Goal: Task Accomplishment & Management: Manage account settings

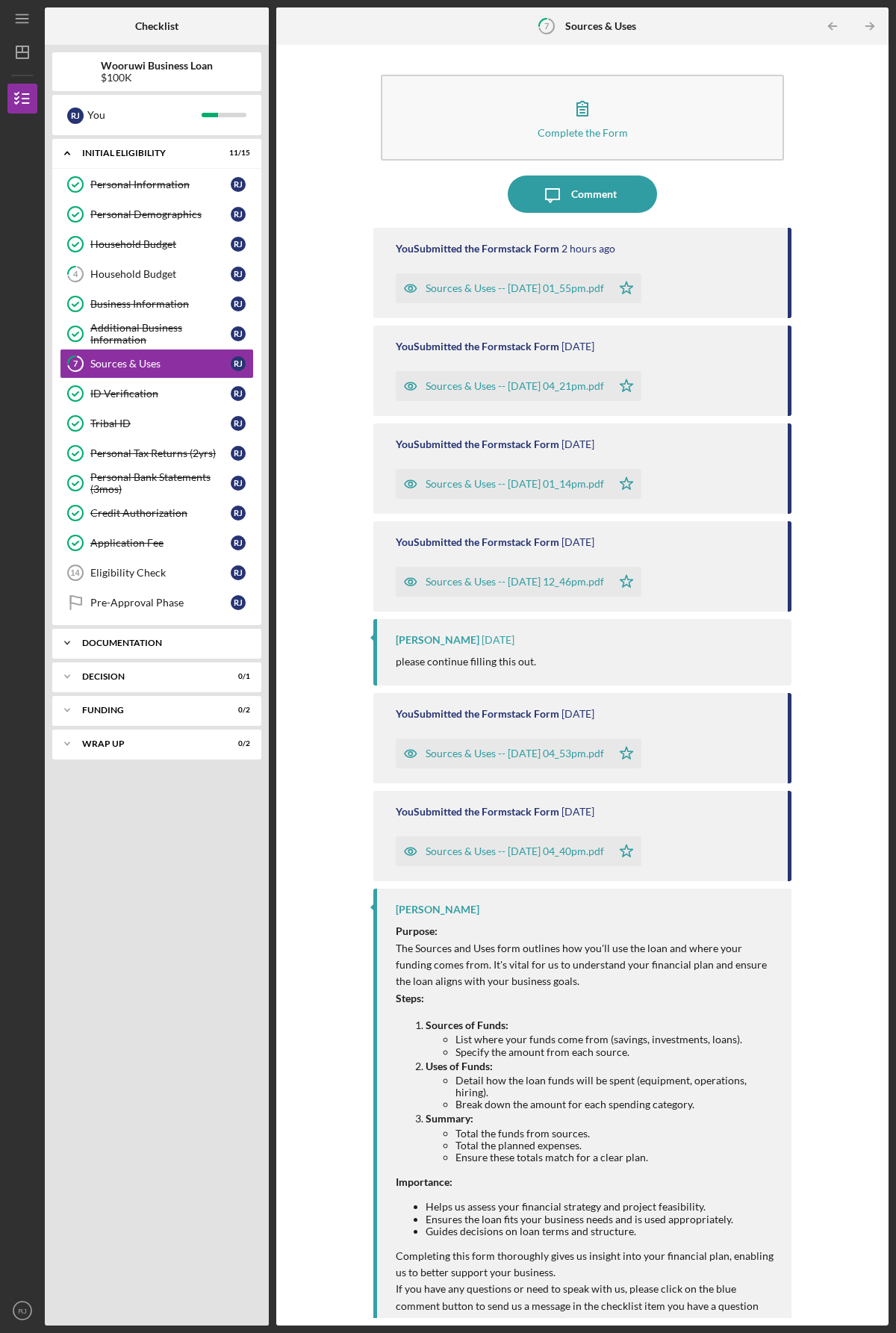
click at [182, 646] on div "Icon/Expander Documentation 0 / 10" at bounding box center [157, 643] width 209 height 30
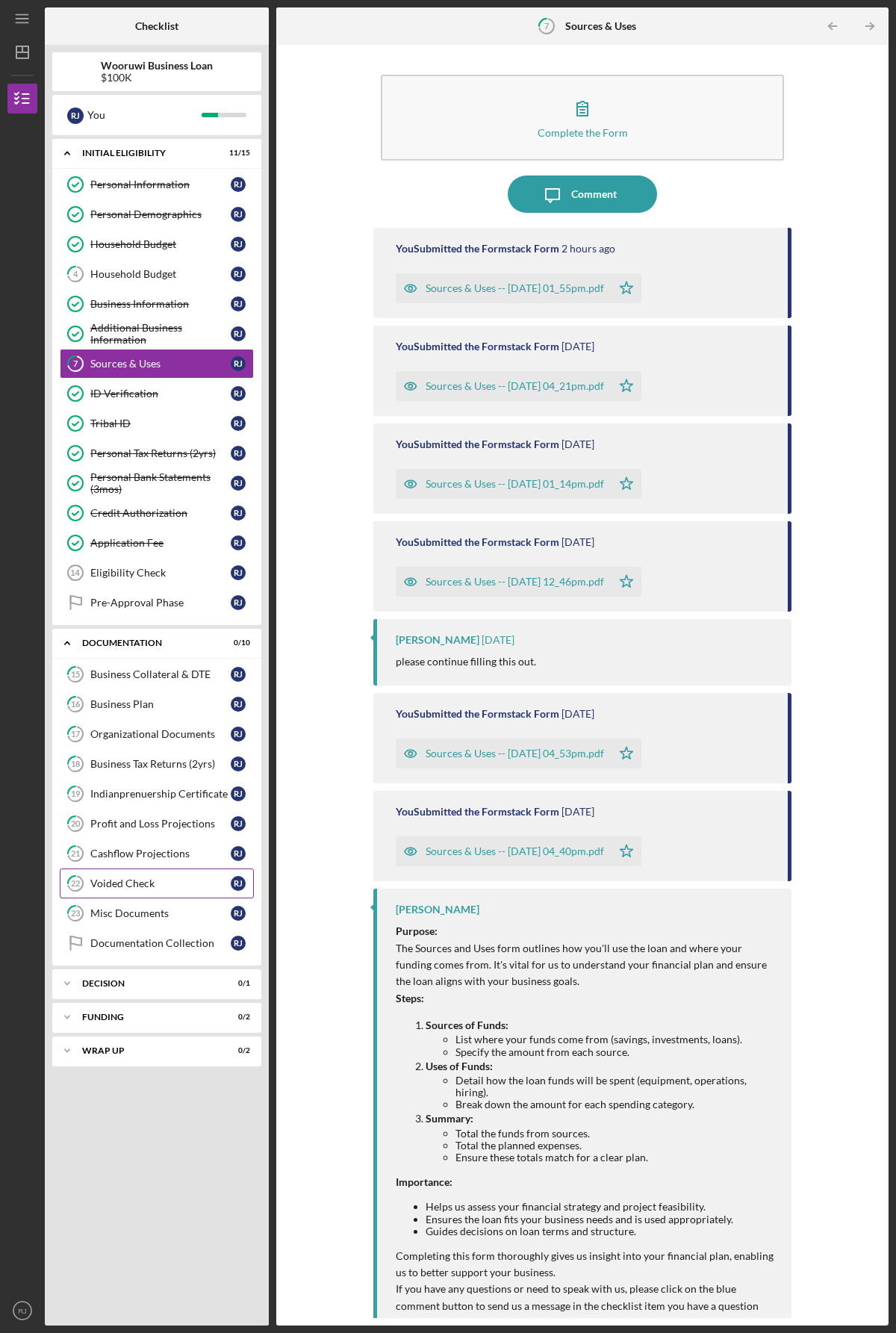
click at [129, 886] on div "Voided Check" at bounding box center [160, 883] width 140 height 12
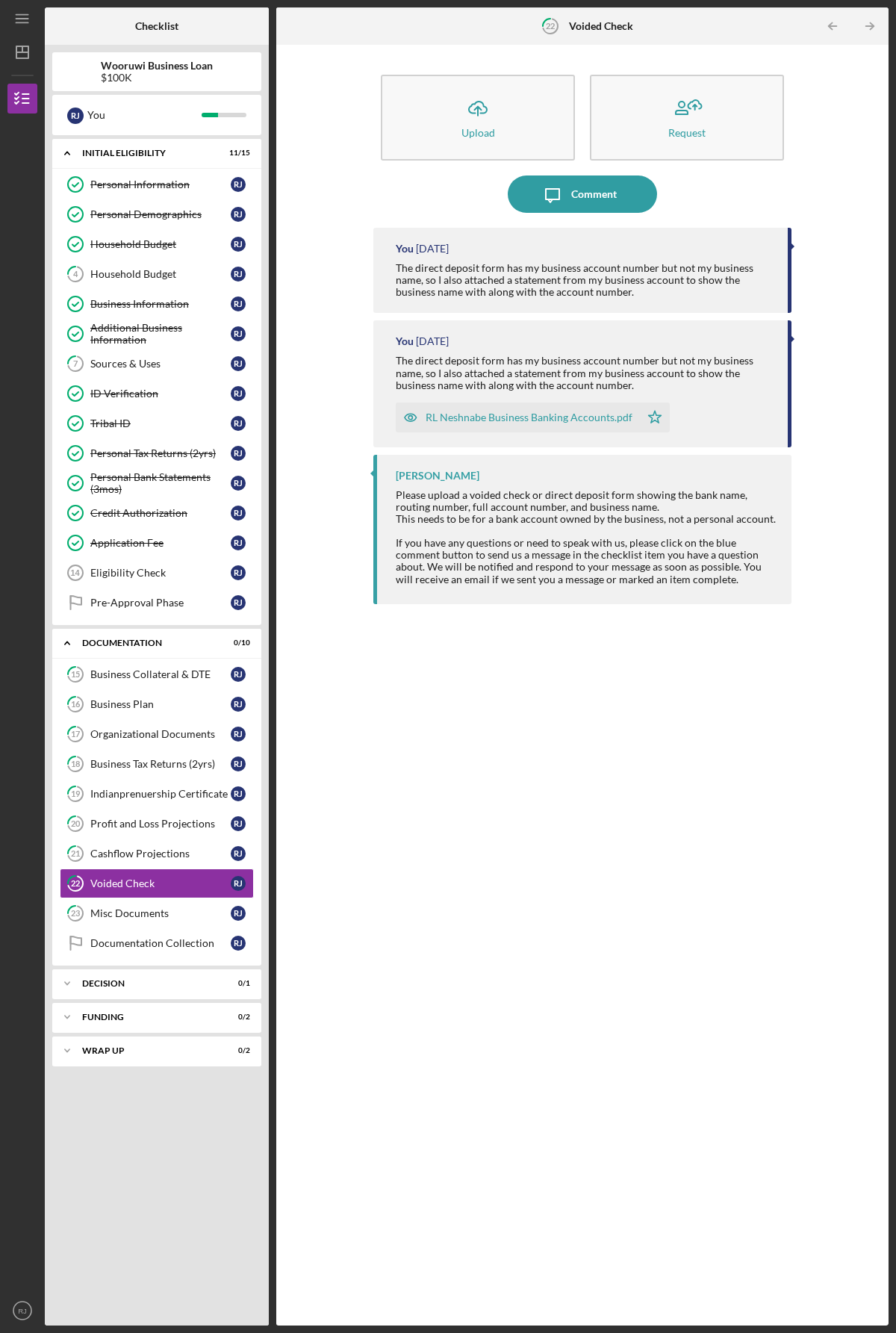
click at [512, 420] on div "RL Neshnabe Business Banking Accounts.pdf" at bounding box center [529, 417] width 207 height 12
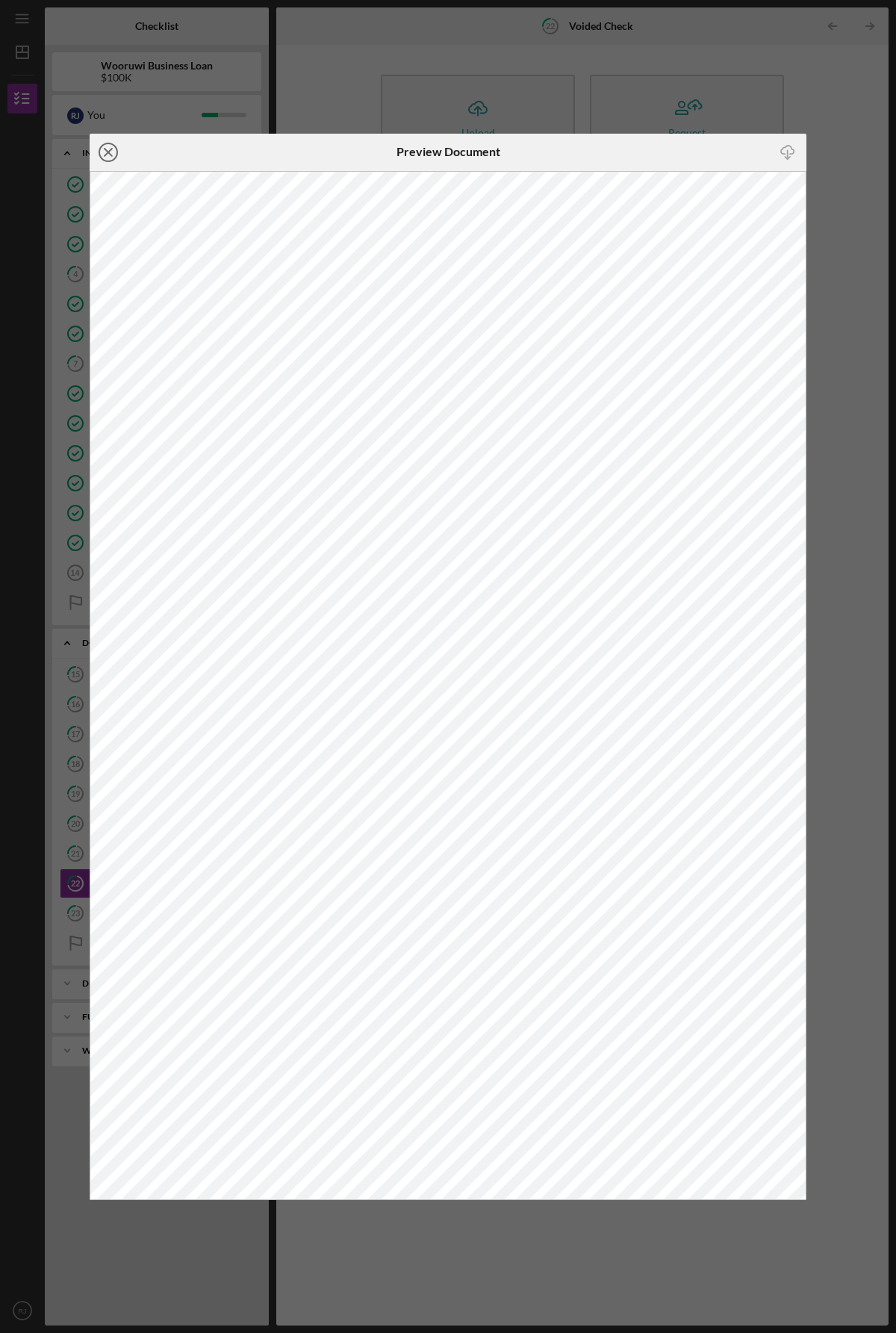
click at [113, 148] on icon "Icon/Close" at bounding box center [108, 152] width 38 height 38
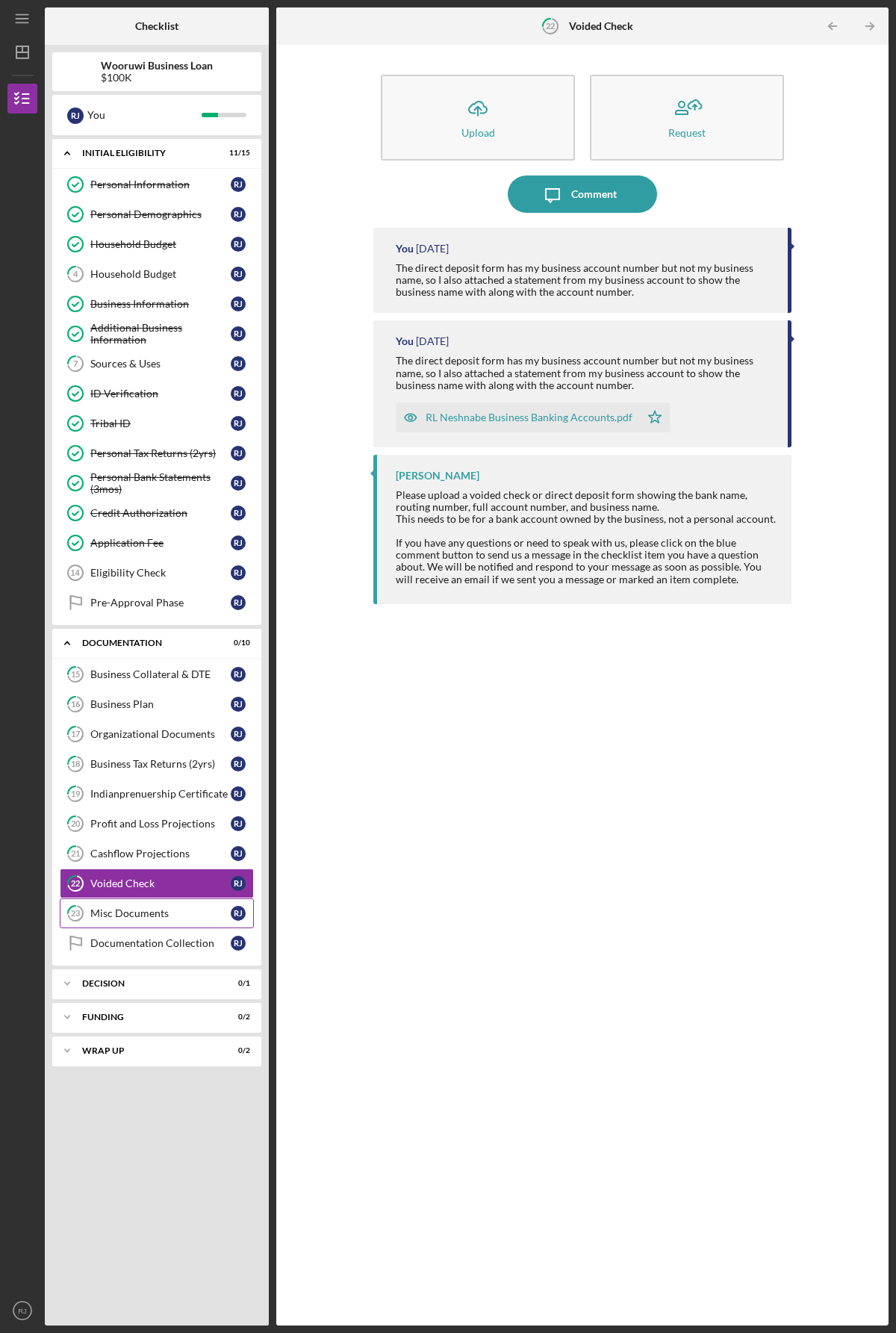
click at [143, 914] on div "Misc Documents" at bounding box center [160, 913] width 140 height 12
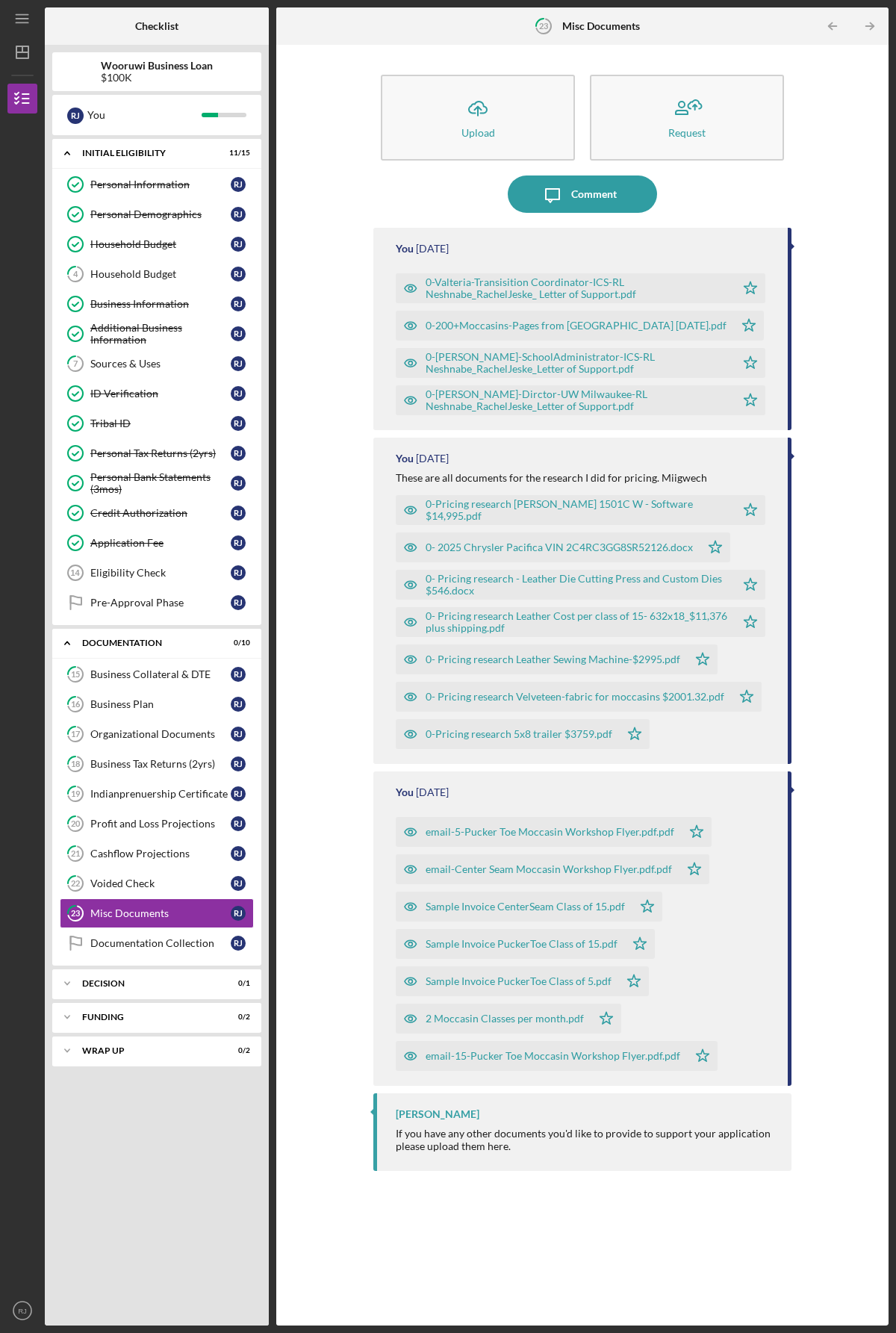
click at [532, 547] on div "0- 2025 Chrysler Pacifica VIN 2C4RC3GG8SR52126.docx" at bounding box center [559, 547] width 267 height 12
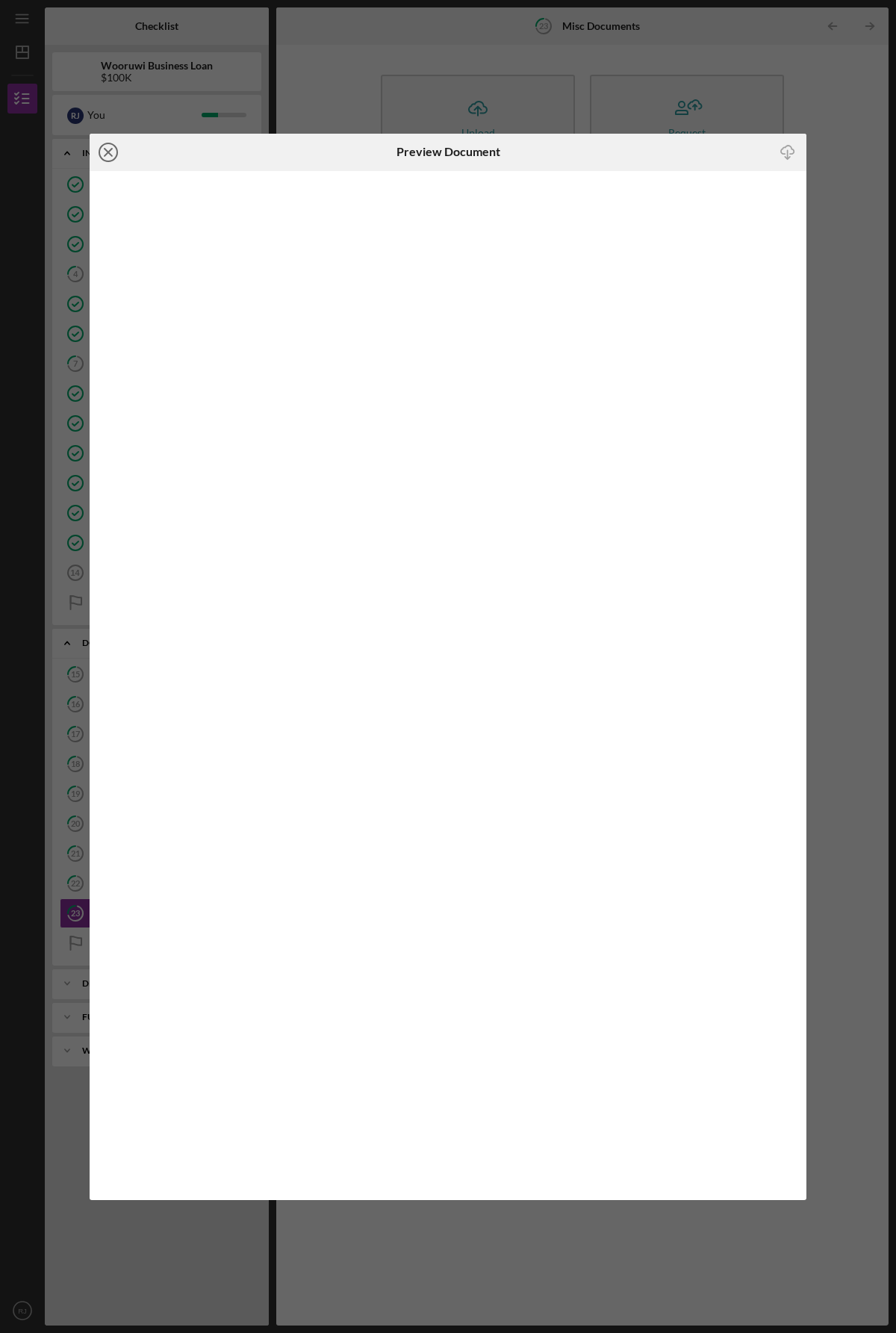
click at [109, 155] on icon "Icon/Close" at bounding box center [108, 152] width 38 height 38
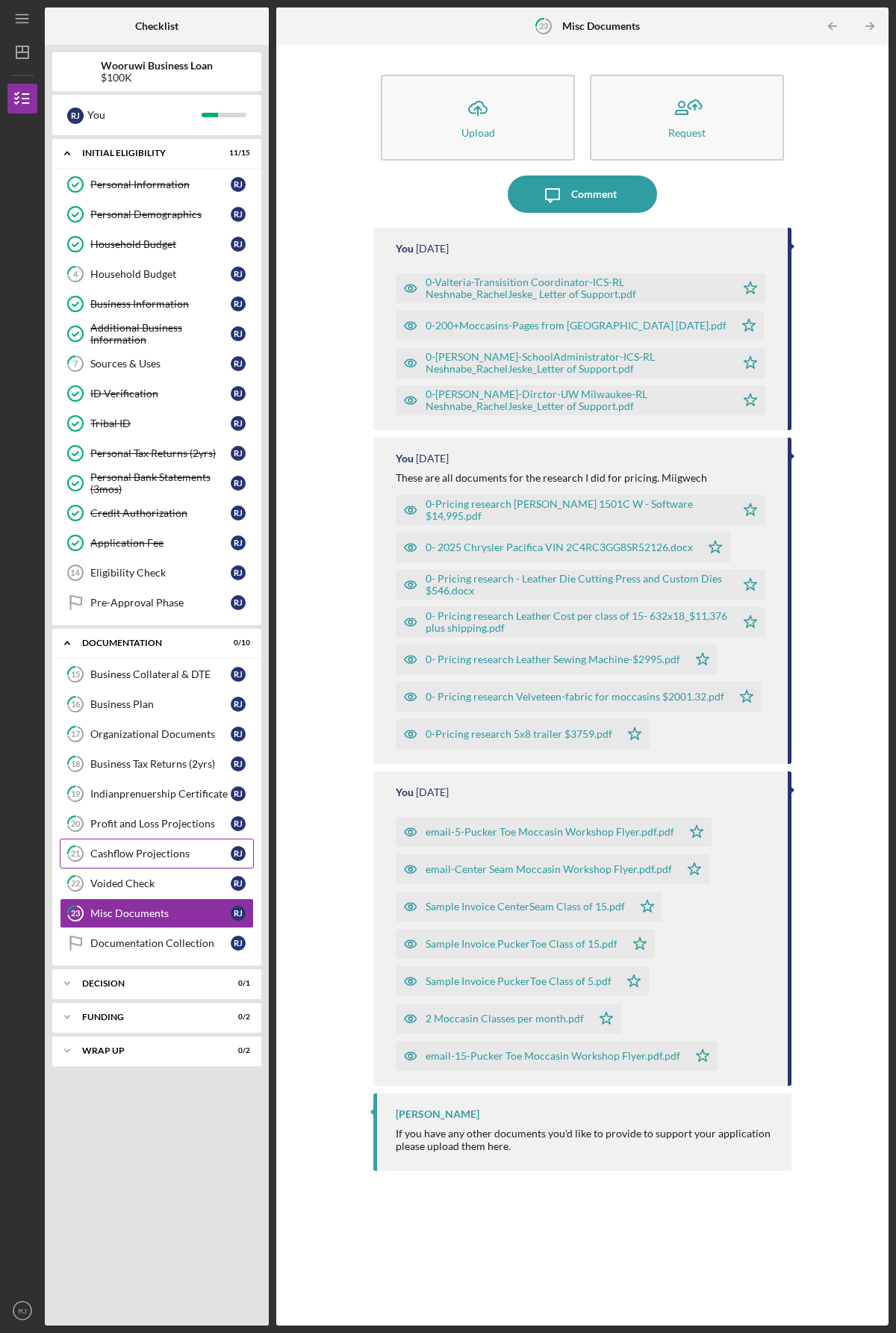
click at [113, 858] on div "Cashflow Projections" at bounding box center [160, 853] width 140 height 12
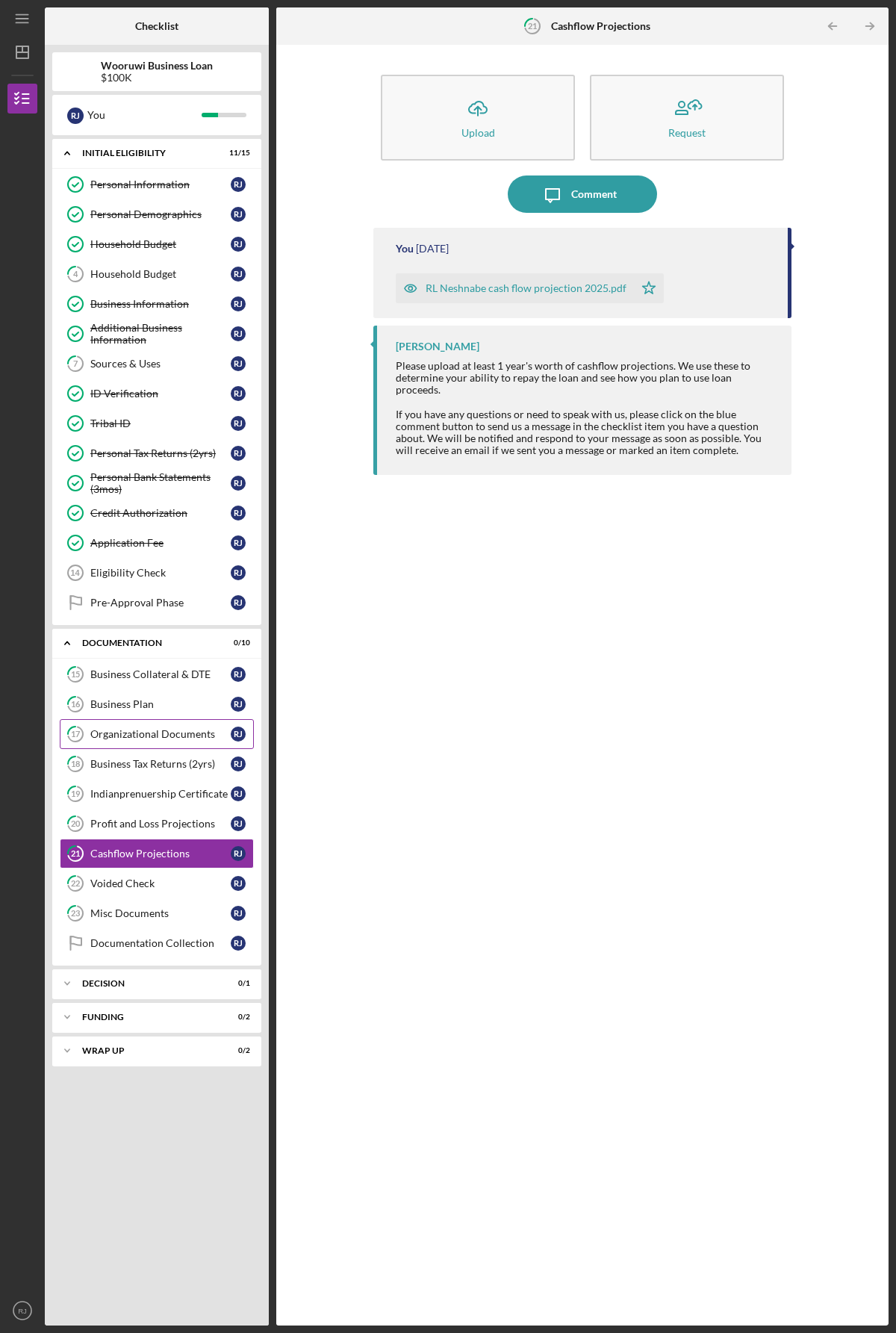
click at [134, 735] on div "Organizational Documents" at bounding box center [160, 733] width 140 height 12
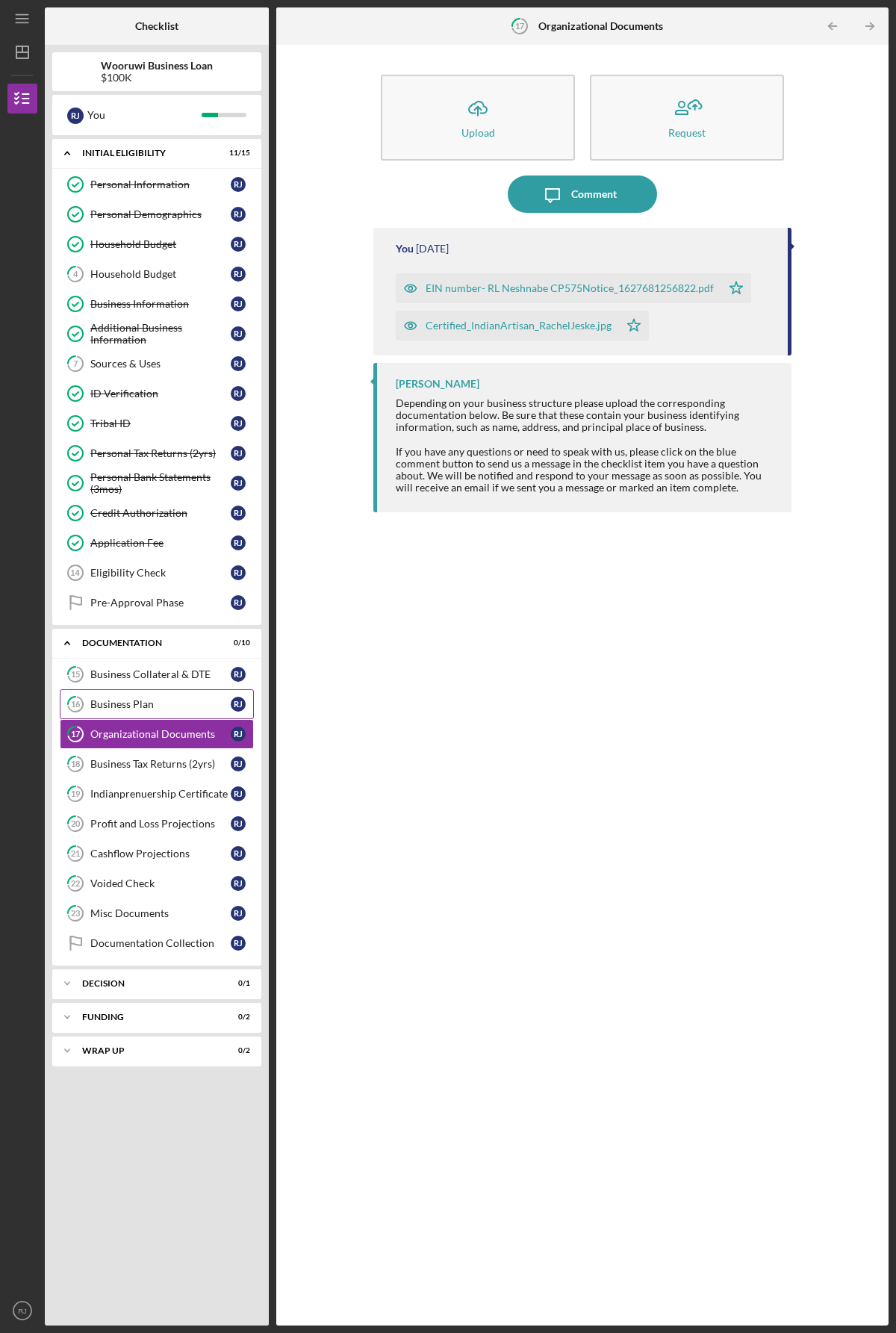
click at [107, 703] on div "Business Plan" at bounding box center [160, 704] width 140 height 12
